Goal: Find specific page/section: Find specific page/section

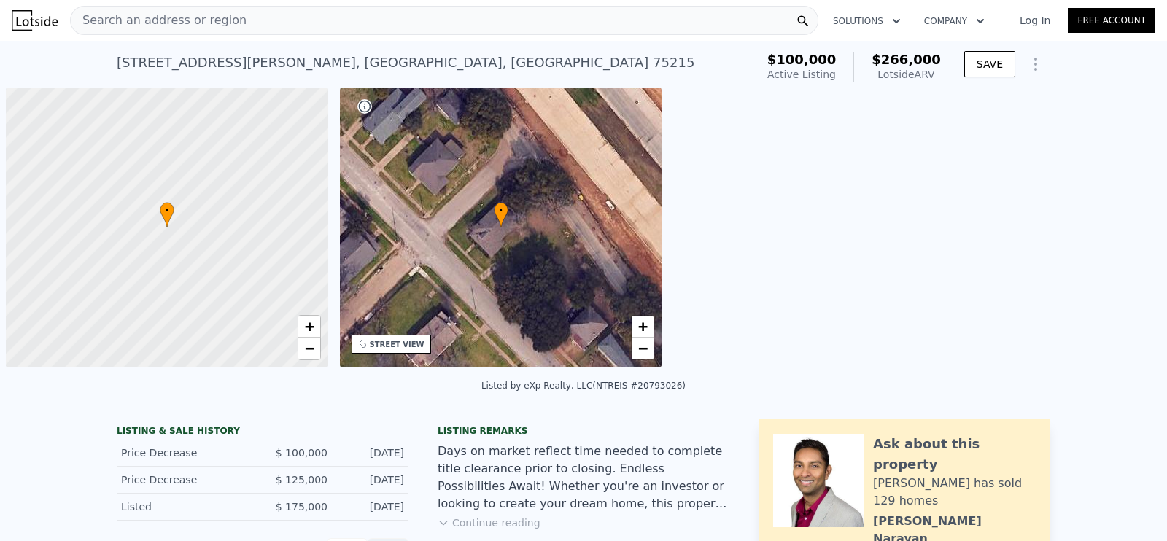
scroll to position [0, 6]
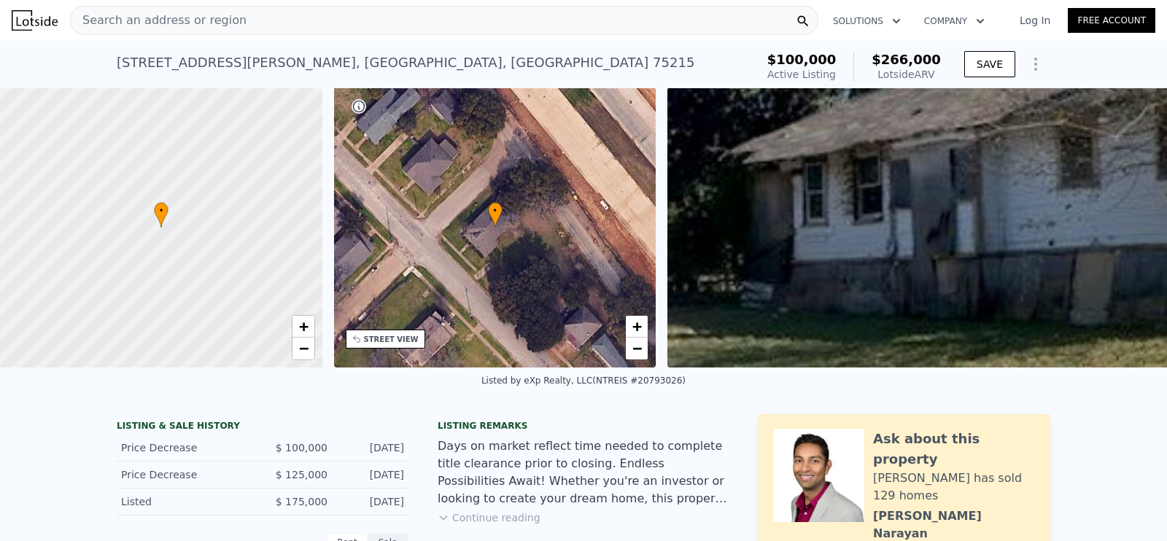
click at [293, 16] on div "Search an address or region" at bounding box center [444, 20] width 748 height 29
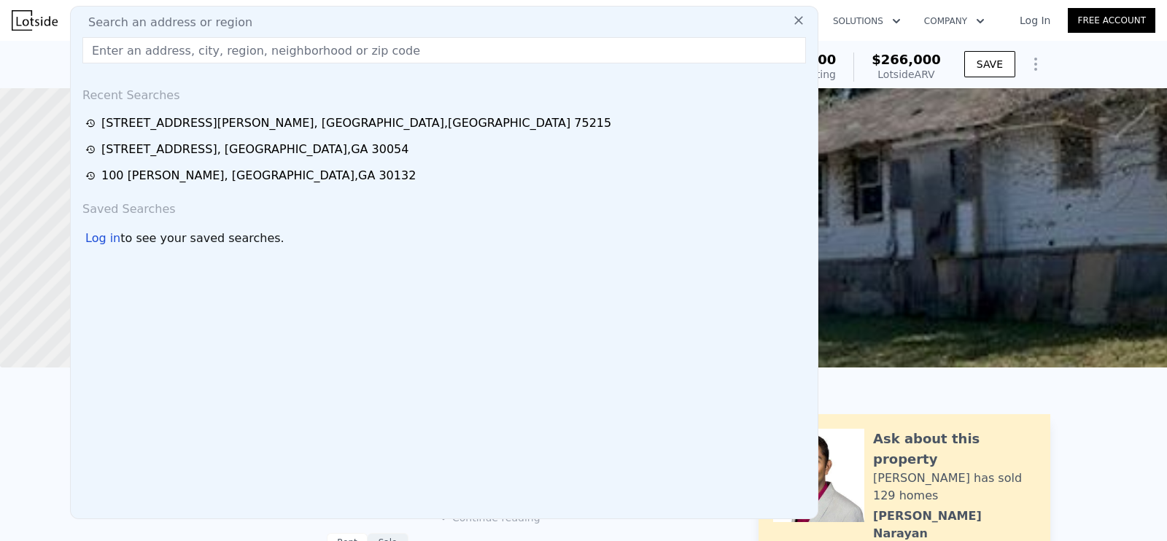
click at [188, 38] on input "text" at bounding box center [444, 50] width 724 height 26
paste input "[STREET_ADDRESS]"
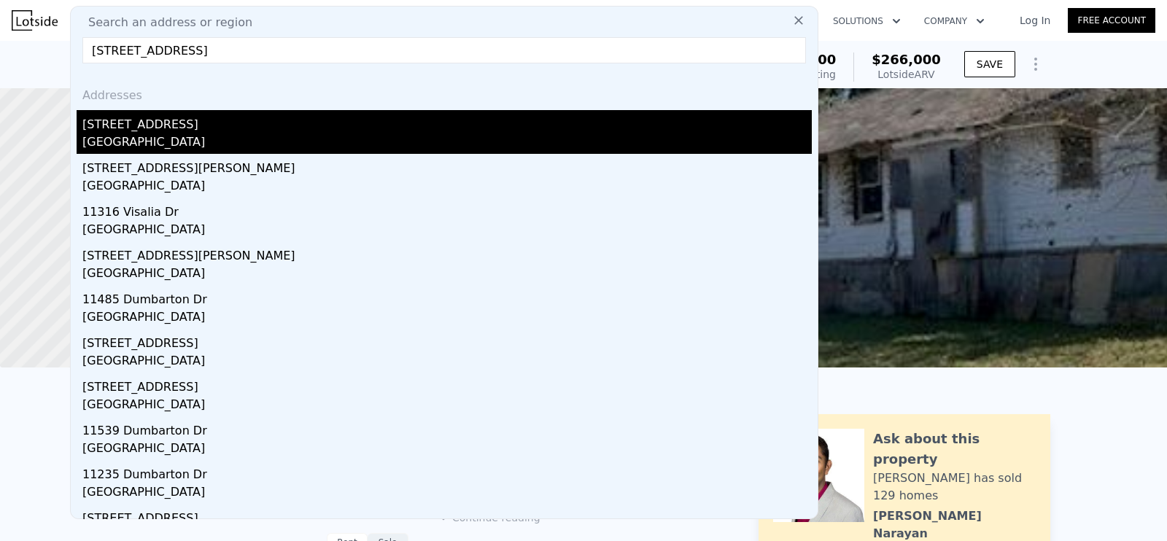
type input "[STREET_ADDRESS]"
click at [251, 123] on div "[STREET_ADDRESS]" at bounding box center [446, 121] width 729 height 23
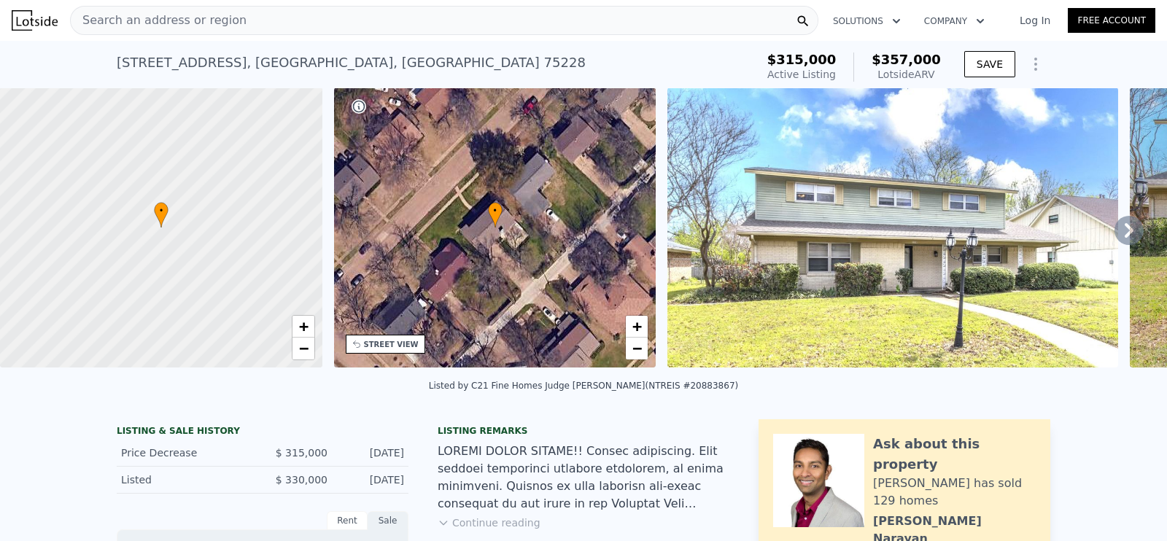
click at [232, 17] on div "Search an address or region" at bounding box center [444, 20] width 748 height 29
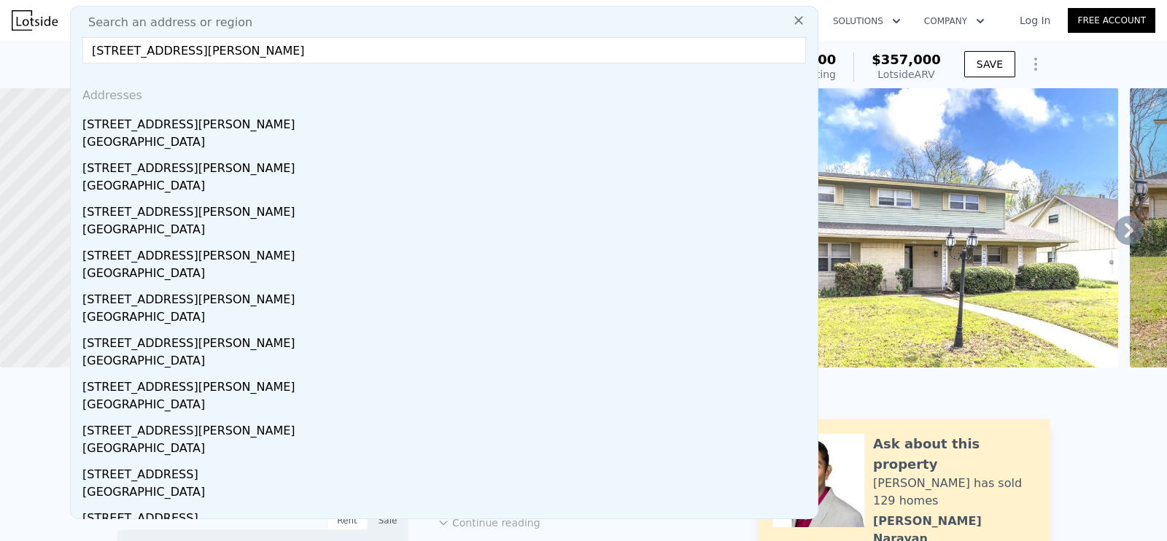
type input "[STREET_ADDRESS][PERSON_NAME]"
click at [208, 139] on div "[GEOGRAPHIC_DATA]" at bounding box center [446, 143] width 729 height 20
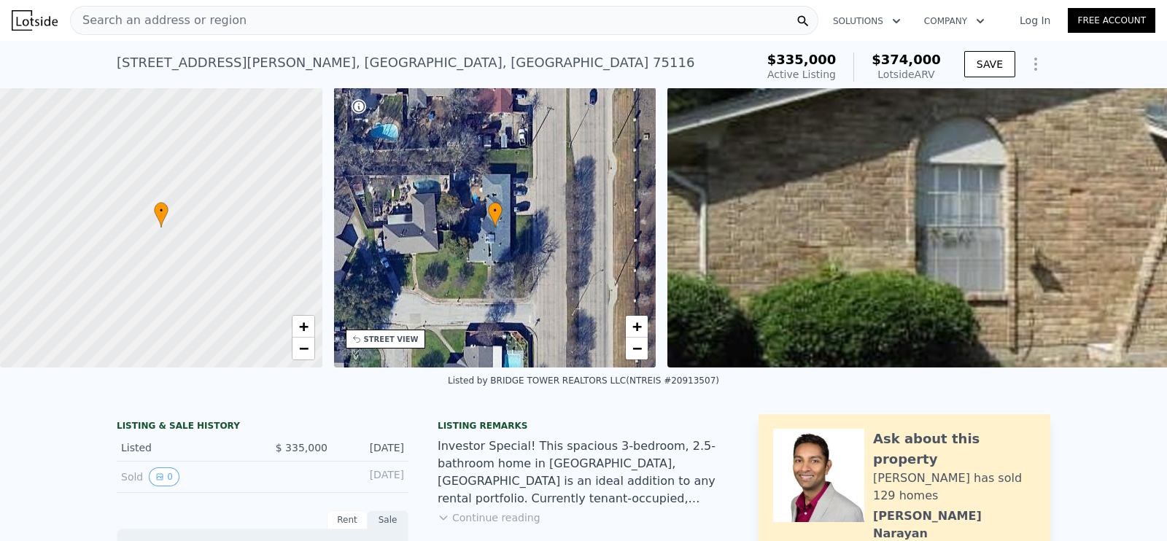
click at [269, 11] on div "Search an address or region" at bounding box center [444, 20] width 748 height 29
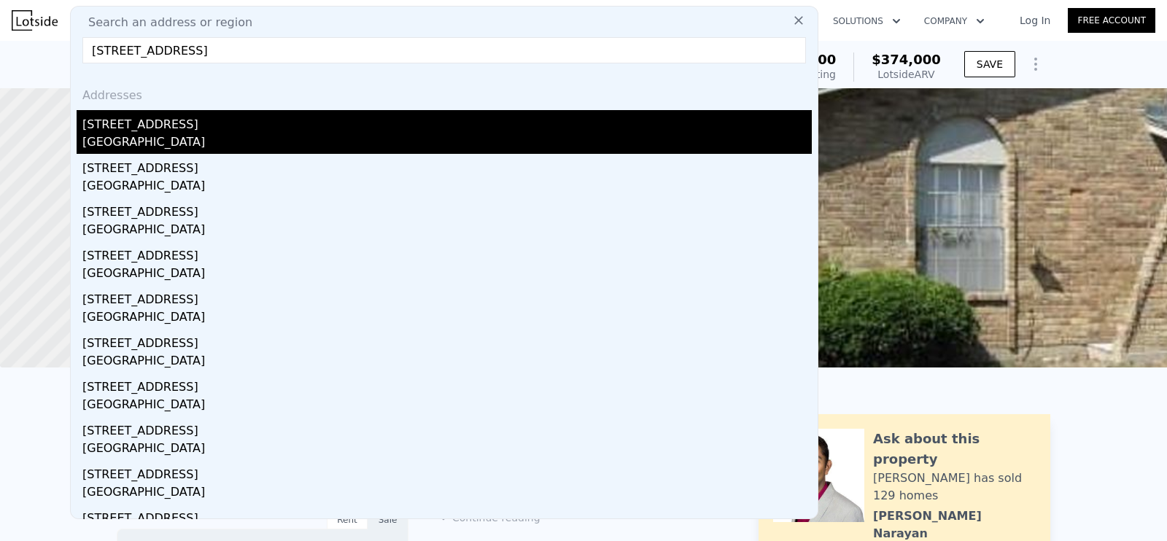
type input "[STREET_ADDRESS]"
click at [252, 125] on div "[STREET_ADDRESS]" at bounding box center [446, 121] width 729 height 23
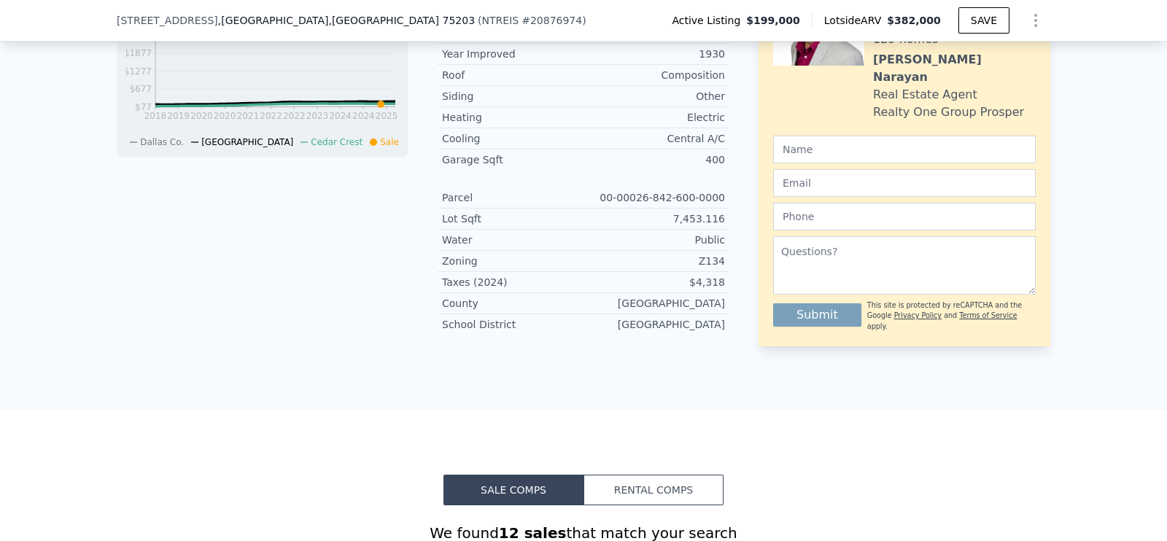
scroll to position [815, 0]
